Goal: Transaction & Acquisition: Obtain resource

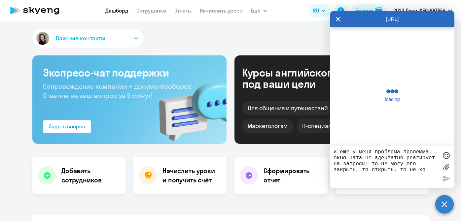
select select "30"
click at [430, 169] on textarea "и еще у меня проблема пролемма. окно чата не адекватно реагирует на запросы: то…" at bounding box center [385, 167] width 104 height 36
click at [428, 170] on textarea "и еще у меня проблема пролемма. окно чата не адекватно реагирует на запросы: то…" at bounding box center [385, 167] width 104 height 36
click at [425, 170] on textarea "и еще у меня проблема пролемма. окно чата не адекватно реагирует на запросы: то…" at bounding box center [385, 167] width 104 height 36
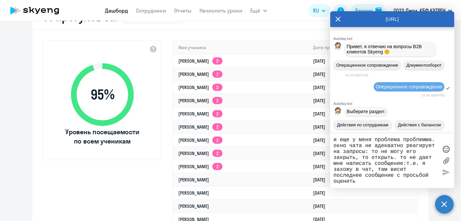
scroll to position [106, 0]
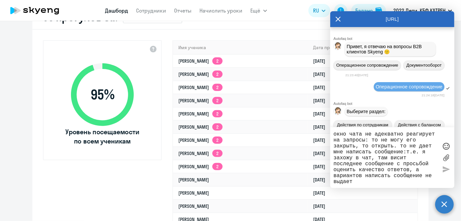
click at [358, 131] on textarea "и еще у меня проблема проблемма. окно чата не адекватно реагирует на запросы: т…" at bounding box center [385, 158] width 104 height 54
click at [446, 167] on div at bounding box center [446, 154] width 10 height 59
click at [401, 182] on textarea "и еще у меня проблема проблема. окно чата не адекватно реагирует на запросы: то…" at bounding box center [385, 154] width 104 height 59
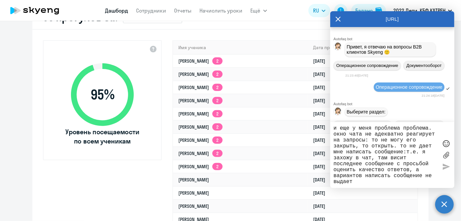
click at [444, 167] on div at bounding box center [446, 154] width 10 height 59
click at [334, 126] on textarea "и еще у меня проблема проблема. окно чата не адекватно реагирует на запросы: то…" at bounding box center [385, 154] width 104 height 59
click at [399, 127] on textarea "и еще у меня проблема проблема. окно чата не адекватно реагирует на запросы: то…" at bounding box center [385, 154] width 104 height 59
click at [374, 128] on textarea "и еще у меня проблема проблема. окно чата не адекватно реагирует на запросы: то…" at bounding box center [385, 154] width 104 height 59
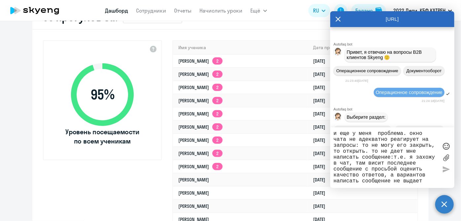
scroll to position [100, 0]
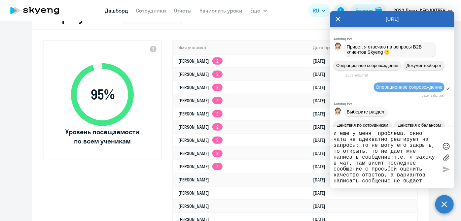
click at [429, 181] on textarea "и еще у меня проблема. окно чата не адекватно реагирует на запросы: то не могу …" at bounding box center [385, 158] width 104 height 54
type textarea "и еще у меня проблема. окно чата не адекватно реагирует на запросы: то не могу …"
click at [444, 170] on div at bounding box center [446, 158] width 10 height 54
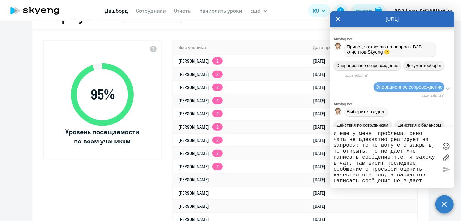
click at [444, 170] on div at bounding box center [446, 158] width 10 height 54
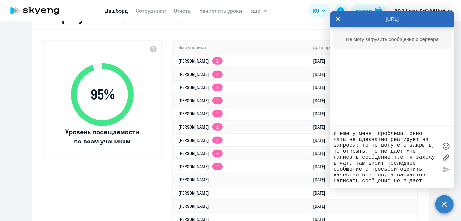
click at [444, 170] on div at bounding box center [446, 158] width 10 height 54
click at [445, 171] on div at bounding box center [446, 158] width 10 height 54
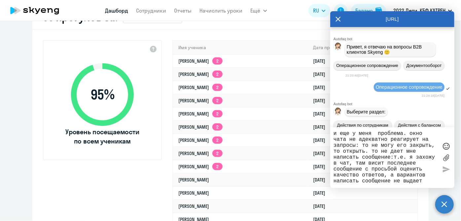
click at [333, 131] on div "и еще у меня проблема. окно чата не адекватно реагирует на запросы: то не могу …" at bounding box center [392, 157] width 124 height 61
click at [432, 183] on div "и еще у меня проблема. окно чата не адекватно реагирует на запросы: то не могу …" at bounding box center [392, 157] width 124 height 61
click at [384, 167] on textarea "и еще у меня проблема. окно чата не адекватно реагирует на запросы: то не могу …" at bounding box center [385, 158] width 104 height 54
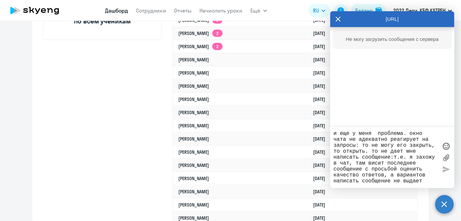
scroll to position [6, 0]
drag, startPoint x: 334, startPoint y: 133, endPoint x: 431, endPoint y: 186, distance: 110.5
click at [431, 186] on div "и еще у меня проблема. окно чата не адекватно реагирует на запросы: то не могу …" at bounding box center [392, 157] width 124 height 61
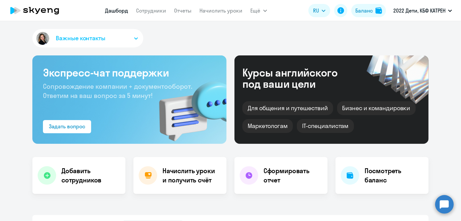
click at [443, 206] on circle at bounding box center [444, 204] width 18 height 18
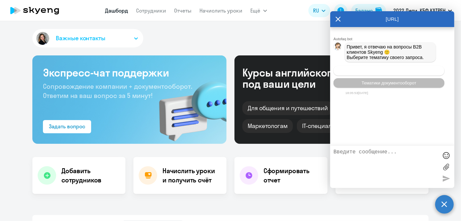
select select "30"
click at [393, 71] on span "Операционное сопровождение" at bounding box center [389, 70] width 62 height 5
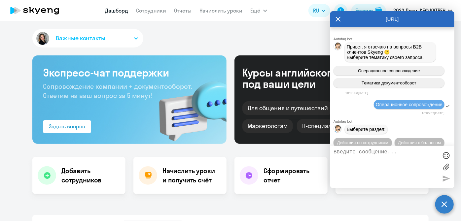
scroll to position [14, 0]
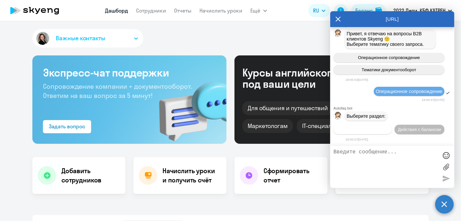
click at [366, 128] on span "Действия по сотрудникам" at bounding box center [362, 129] width 51 height 5
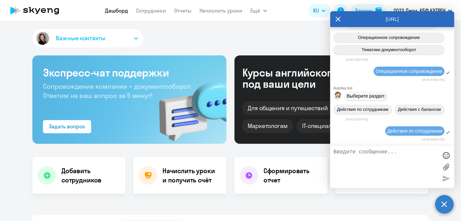
scroll to position [112, 0]
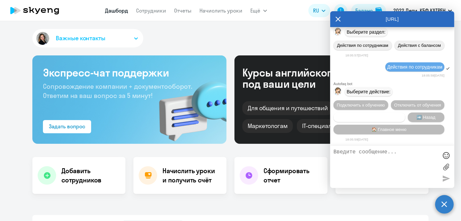
click at [361, 115] on span "Сотруднику нужна помощь" at bounding box center [368, 117] width 53 height 5
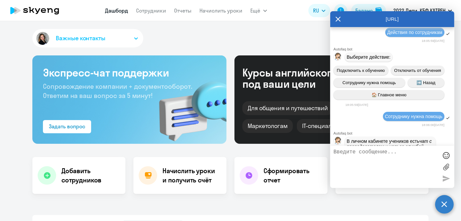
scroll to position [341, 0]
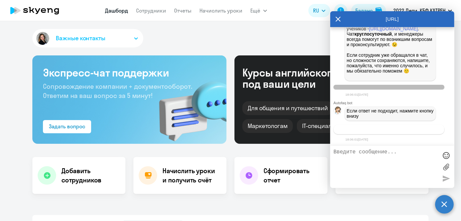
click at [362, 133] on button "Связаться с менеджером" at bounding box center [388, 130] width 111 height 10
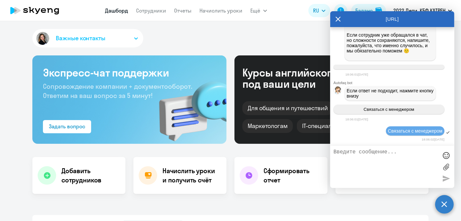
scroll to position [361, 0]
click at [356, 158] on textarea at bounding box center [385, 167] width 104 height 36
paste textarea "и еще у меня проблема. окно чата не адекватно реагирует на запросы: то не могу …"
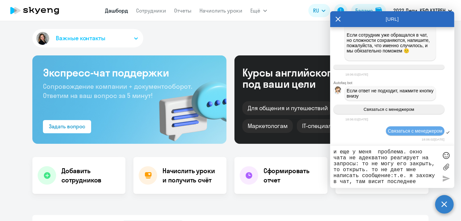
scroll to position [6, 0]
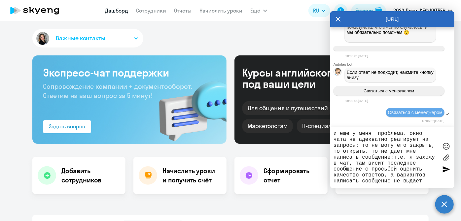
type textarea "и еще у меня проблема. окно чата не адекватно реагирует на запросы: то не могу …"
click at [443, 166] on div at bounding box center [446, 169] width 10 height 10
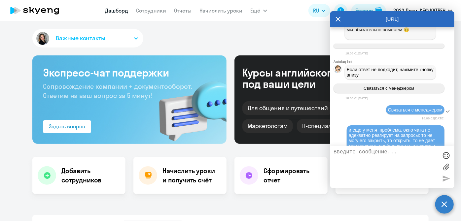
scroll to position [418, 0]
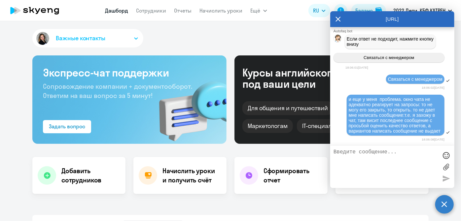
click at [379, 160] on textarea at bounding box center [385, 167] width 104 height 36
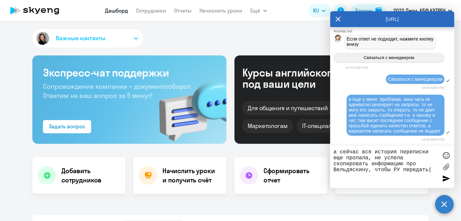
type textarea "а сейчас вся история переписки еще пропала, не успела скопировать информацию пр…"
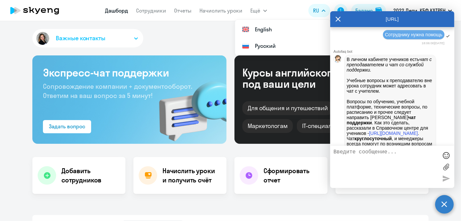
scroll to position [214, 0]
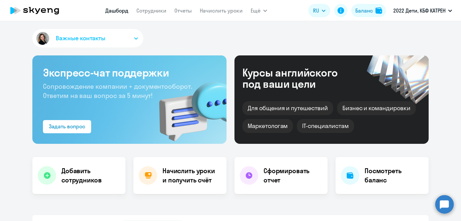
select select "30"
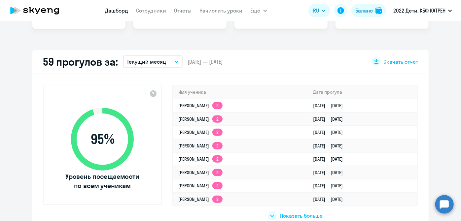
scroll to position [210, 0]
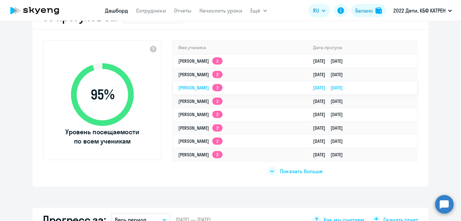
click at [185, 88] on link "[PERSON_NAME] 2" at bounding box center [200, 88] width 44 height 6
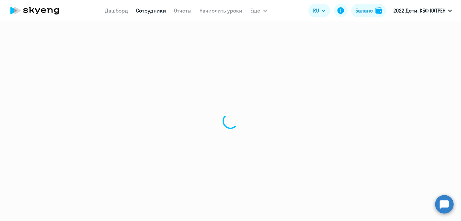
select select "english"
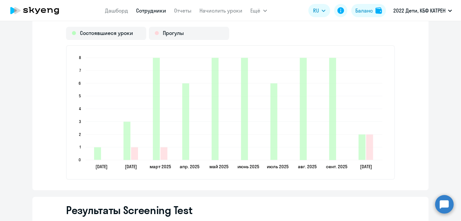
scroll to position [900, 0]
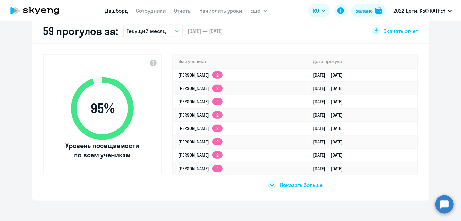
scroll to position [188, 0]
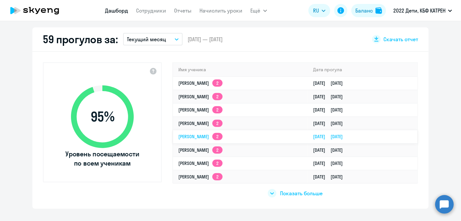
select select "30"
click at [287, 192] on span "Показать больше" at bounding box center [301, 193] width 43 height 7
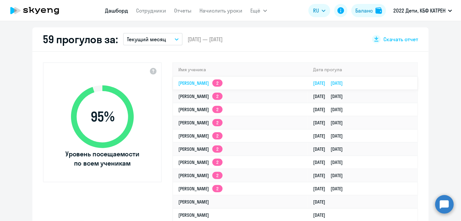
click at [189, 83] on link "Алалыкина Снежана Дмитриевна 2" at bounding box center [200, 83] width 44 height 6
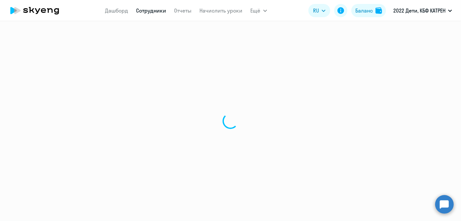
select select "math"
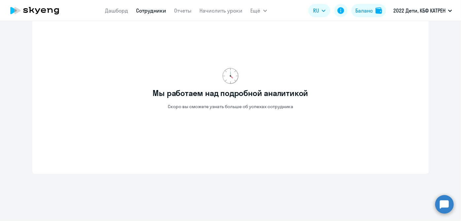
scroll to position [240, 0]
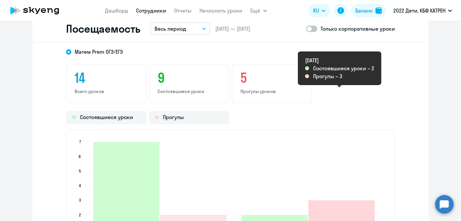
scroll to position [570, 0]
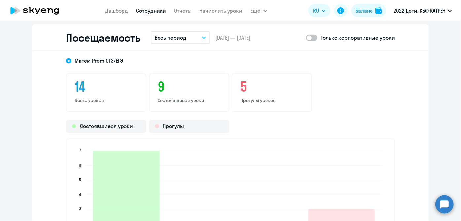
click at [450, 211] on circle at bounding box center [444, 204] width 18 height 18
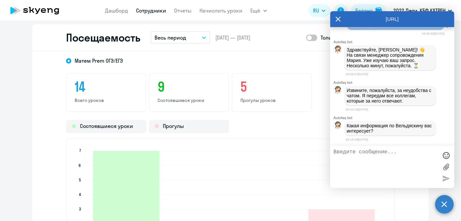
scroll to position [562, 0]
click at [396, 169] on textarea at bounding box center [385, 167] width 104 height 36
paste textarea "40461990 Вельдяскина Надежда Федоровна"
type textarea "расписание 40461990 Вельдяскина Надежда Федоровна"
click at [446, 179] on div at bounding box center [446, 179] width 10 height 10
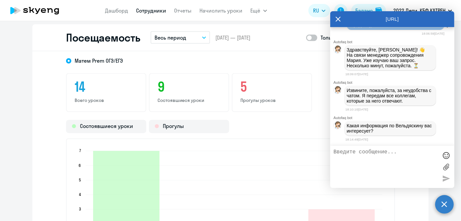
scroll to position [588, 0]
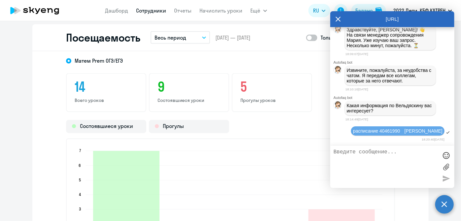
click at [420, 177] on textarea at bounding box center [385, 167] width 104 height 36
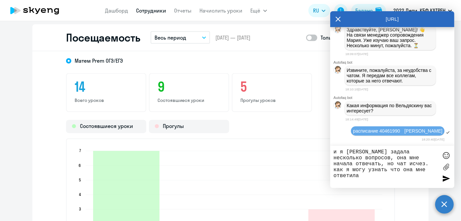
type textarea "и я Тане задала несколько вопросов, она мне начала отвечать, но чат исчез. как …"
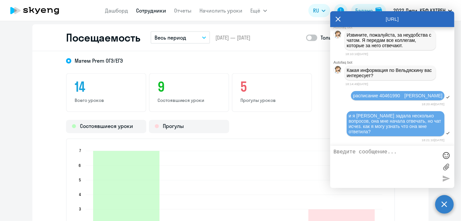
scroll to position [618, 0]
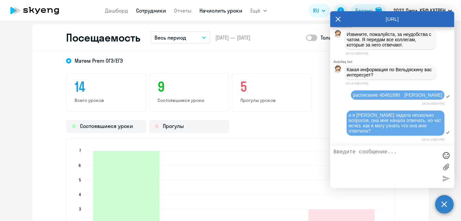
click at [207, 12] on link "Начислить уроки" at bounding box center [221, 10] width 43 height 7
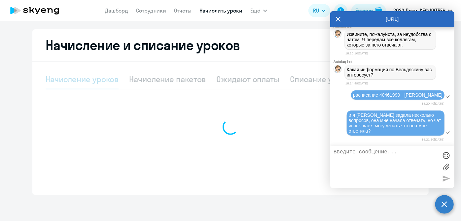
select select "10"
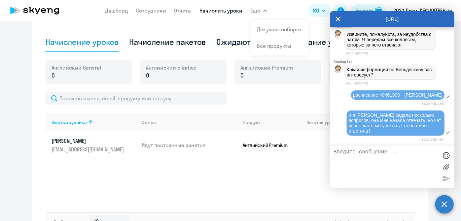
scroll to position [252, 0]
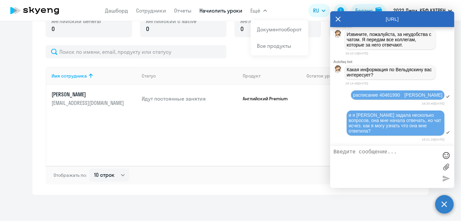
click at [390, 162] on textarea at bounding box center [385, 167] width 104 height 36
type textarea "восстановится ли история [PERSON_NAME]?"
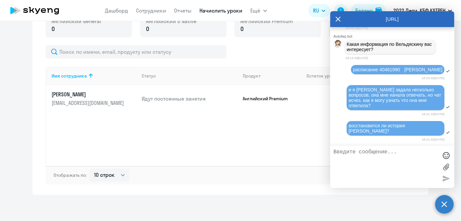
scroll to position [644, 0]
click at [340, 19] on icon at bounding box center [337, 19] width 5 height 16
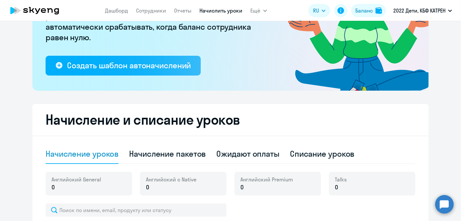
scroll to position [0, 0]
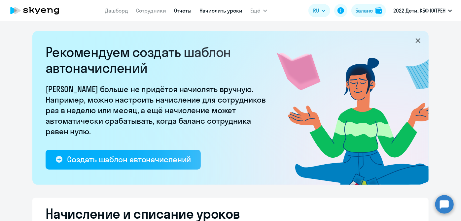
click at [185, 12] on link "Отчеты" at bounding box center [182, 10] width 17 height 7
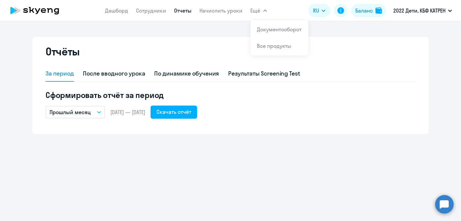
click at [251, 9] on span "Ещё" at bounding box center [255, 11] width 10 height 8
click at [262, 12] on button "Ещё" at bounding box center [258, 10] width 17 height 13
click at [267, 28] on link "Документооборот" at bounding box center [279, 29] width 45 height 7
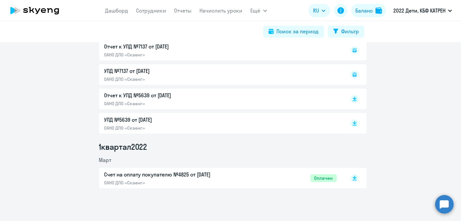
scroll to position [3592, 0]
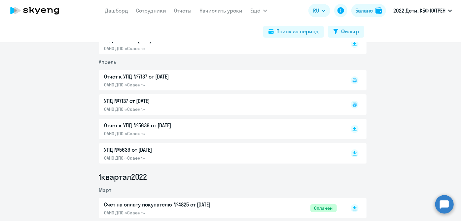
click at [166, 151] on p "УПД №5639 от [DATE]" at bounding box center [173, 150] width 139 height 8
click at [146, 108] on div "УПД №7137 от 02.04.2022 ОАНО ДПО «Скаенг»" at bounding box center [232, 104] width 267 height 20
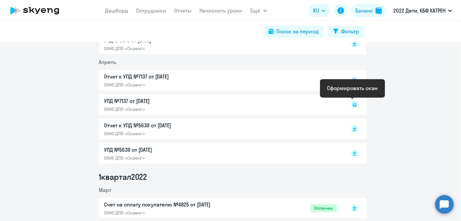
click at [353, 104] on icon at bounding box center [354, 104] width 2 height 0
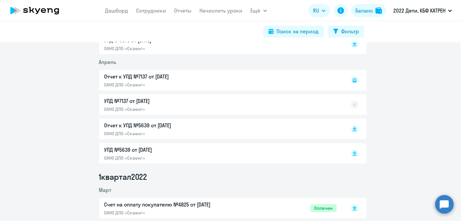
click at [282, 106] on div "УПД №7137 от 02.04.2022 ОАНО ДПО «Скаенг»" at bounding box center [232, 104] width 267 height 20
click at [109, 101] on div "УПД №7137 от 02.04.2022 ОАНО ДПО «Скаенг»" at bounding box center [232, 104] width 267 height 20
click at [144, 98] on div "УПД №7137 от 02.04.2022 ОАНО ДПО «Скаенг»" at bounding box center [232, 104] width 267 height 20
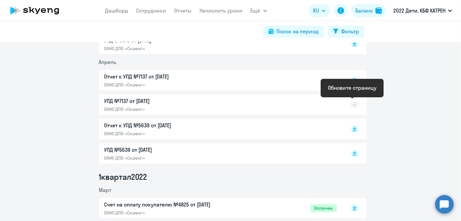
click at [352, 105] on icon at bounding box center [354, 104] width 4 height 3
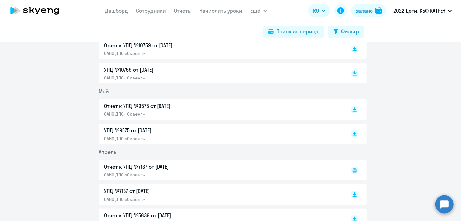
scroll to position [3592, 0]
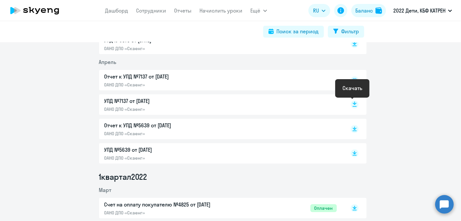
click at [352, 104] on icon at bounding box center [354, 103] width 4 height 3
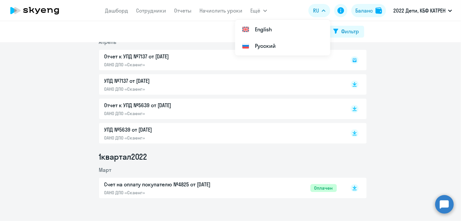
scroll to position [3622, 0]
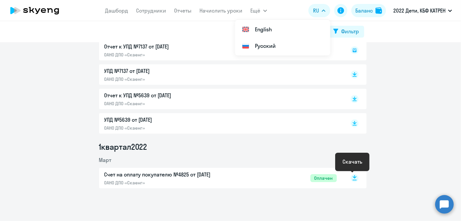
click at [352, 176] on rect at bounding box center [354, 178] width 8 height 8
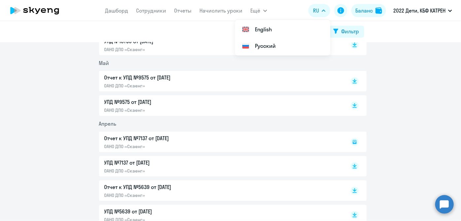
scroll to position [3501, 0]
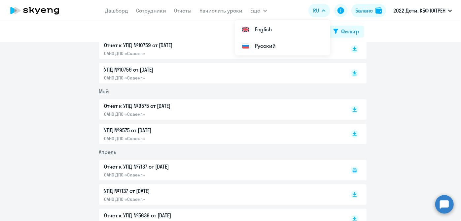
click at [188, 127] on p "УПД №9575 от [DATE]" at bounding box center [173, 130] width 139 height 8
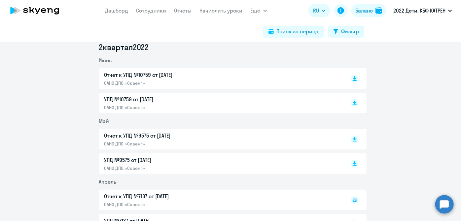
scroll to position [3442, 0]
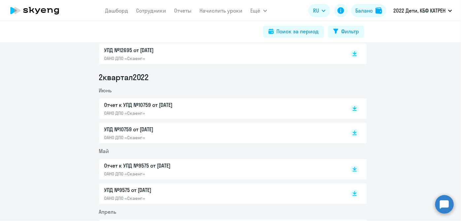
click at [174, 136] on p "ОАНО ДПО «Скаенг»" at bounding box center [173, 138] width 139 height 6
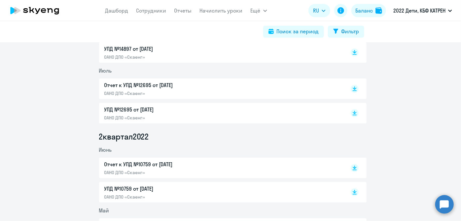
scroll to position [3382, 0]
click at [153, 114] on div "УПД №12695 от 01.07.2022 ОАНО ДПО «Скаенг»" at bounding box center [173, 113] width 139 height 15
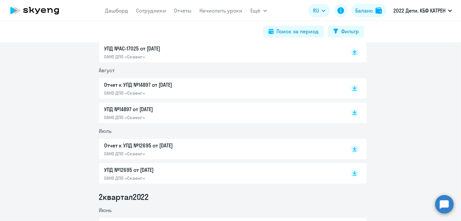
scroll to position [3322, 0]
click at [159, 116] on p "ОАНО ДПО «Скаенг»" at bounding box center [173, 118] width 139 height 6
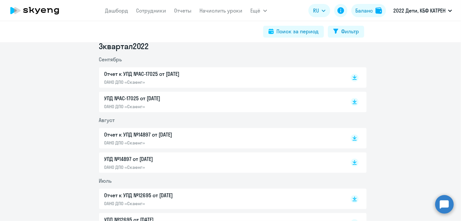
scroll to position [3262, 0]
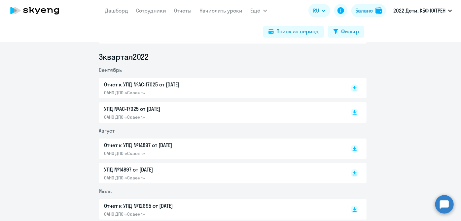
click at [151, 114] on p "ОАНО ДПО «Скаенг»" at bounding box center [173, 117] width 139 height 6
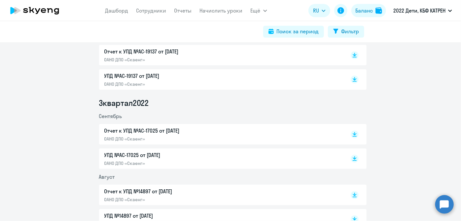
scroll to position [3201, 0]
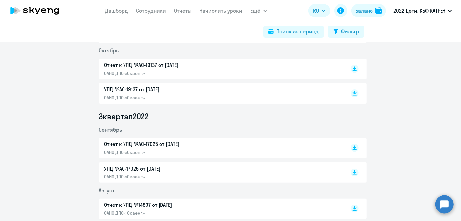
click at [151, 99] on p "ОАНО ДПО «Скаенг»" at bounding box center [173, 98] width 139 height 6
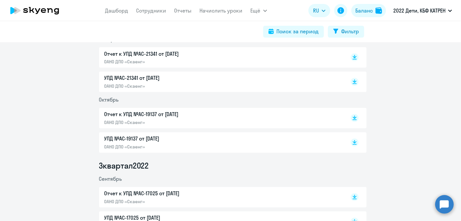
scroll to position [3142, 0]
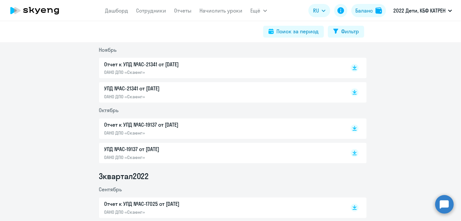
click at [149, 92] on p "УПД №AC-21341 от [DATE]" at bounding box center [173, 89] width 139 height 8
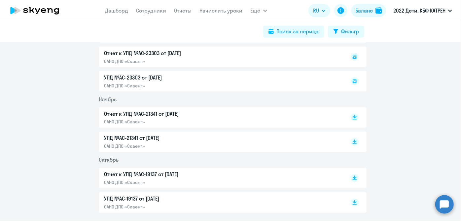
scroll to position [3082, 0]
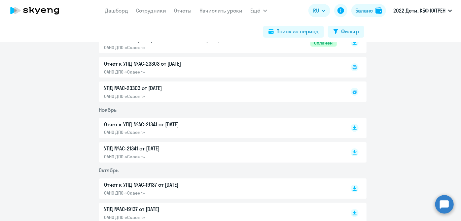
click at [153, 96] on div "УПД №AC-23303 от [DATE] ОАНО ДПО «Скаенг»" at bounding box center [232, 92] width 267 height 20
click at [139, 86] on div "УПД №AC-23303 от [DATE] ОАНО ДПО «Скаенг»" at bounding box center [232, 92] width 267 height 20
drag, startPoint x: 347, startPoint y: 92, endPoint x: 355, endPoint y: 92, distance: 8.9
click at [349, 92] on div at bounding box center [348, 91] width 22 height 15
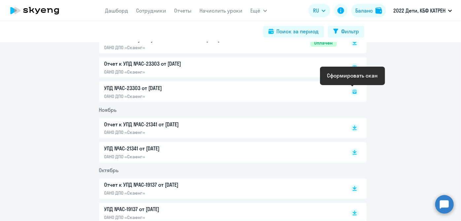
click at [354, 92] on rect at bounding box center [354, 92] width 8 height 8
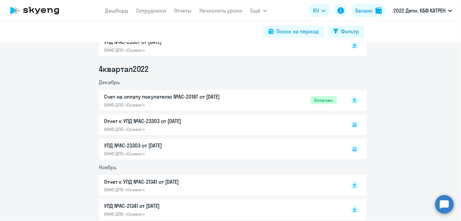
scroll to position [3022, 0]
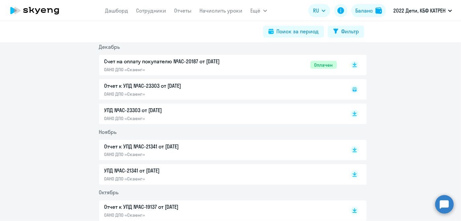
scroll to position [3030, 0]
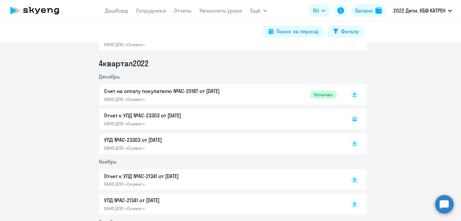
click at [159, 142] on p "УПД №AC-23303 от [DATE]" at bounding box center [173, 140] width 139 height 8
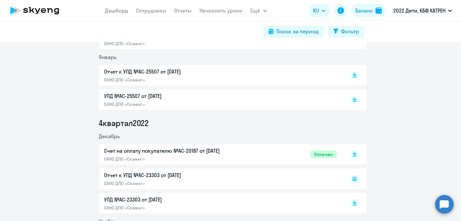
scroll to position [2940, 0]
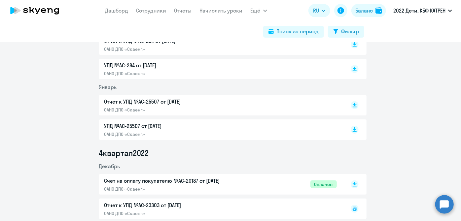
click at [154, 124] on p "УПД №AC-25507 от [DATE]" at bounding box center [173, 126] width 139 height 8
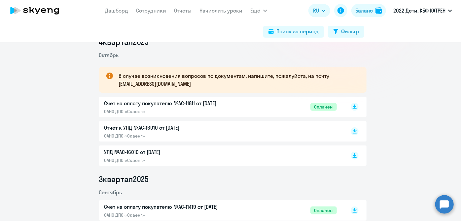
scroll to position [90, 0]
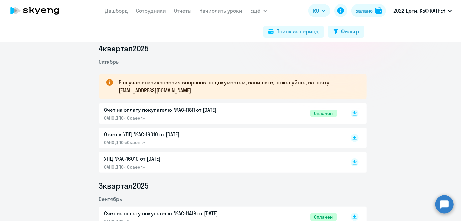
click at [180, 114] on div "Счет на оплату покупателю №AC-11811 от 01.10.2025 ОАНО ДПО «Скаенг»" at bounding box center [173, 113] width 139 height 15
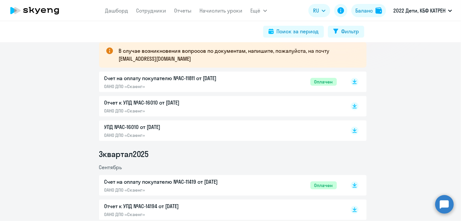
scroll to position [120, 0]
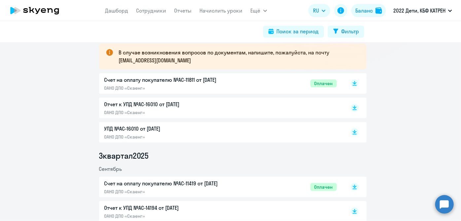
click at [132, 131] on p "УПД №AC-16010 от [DATE]" at bounding box center [173, 129] width 139 height 8
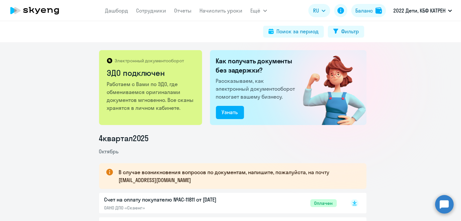
click at [444, 208] on circle at bounding box center [444, 204] width 18 height 18
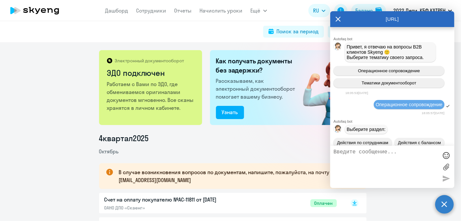
click at [337, 20] on icon at bounding box center [338, 19] width 5 height 5
